Goal: Go to known website: Go to known website

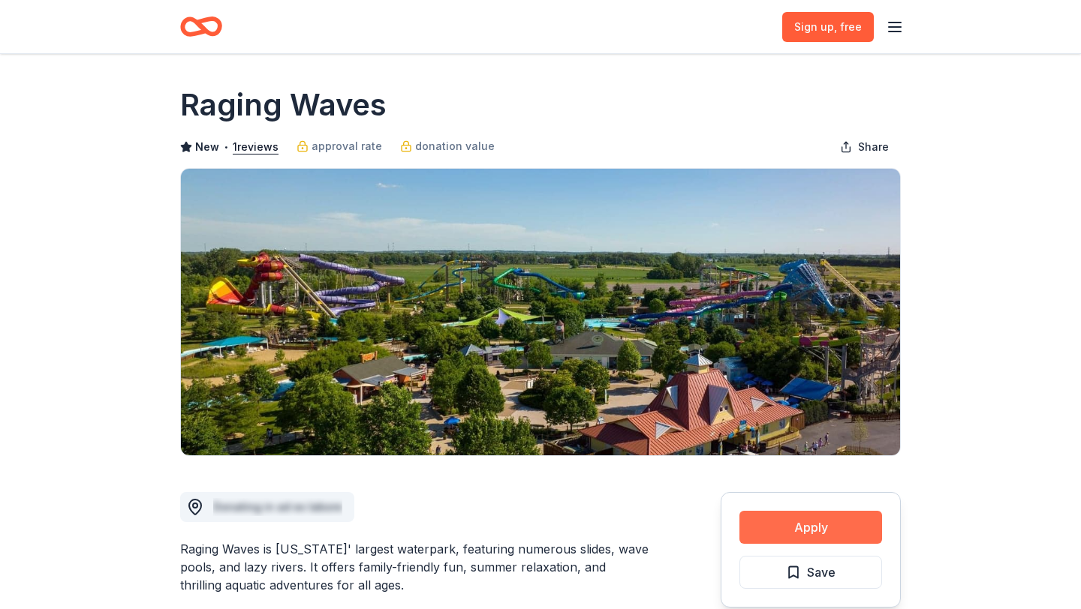
click at [811, 528] on button "Apply" at bounding box center [810, 527] width 143 height 33
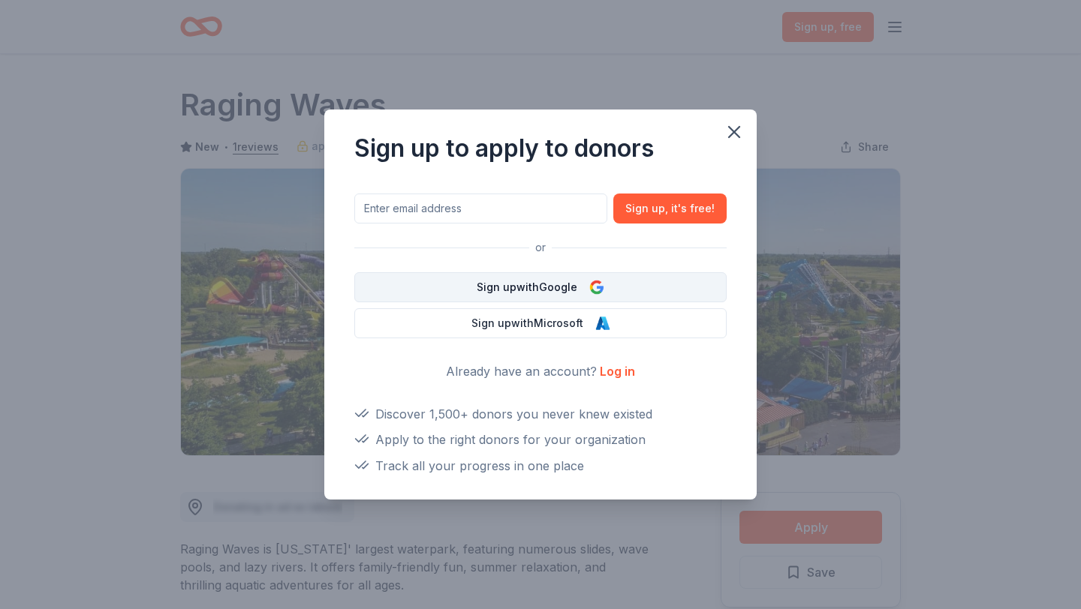
click at [540, 284] on button "Sign up with Google" at bounding box center [540, 287] width 372 height 30
